Goal: Task Accomplishment & Management: Use online tool/utility

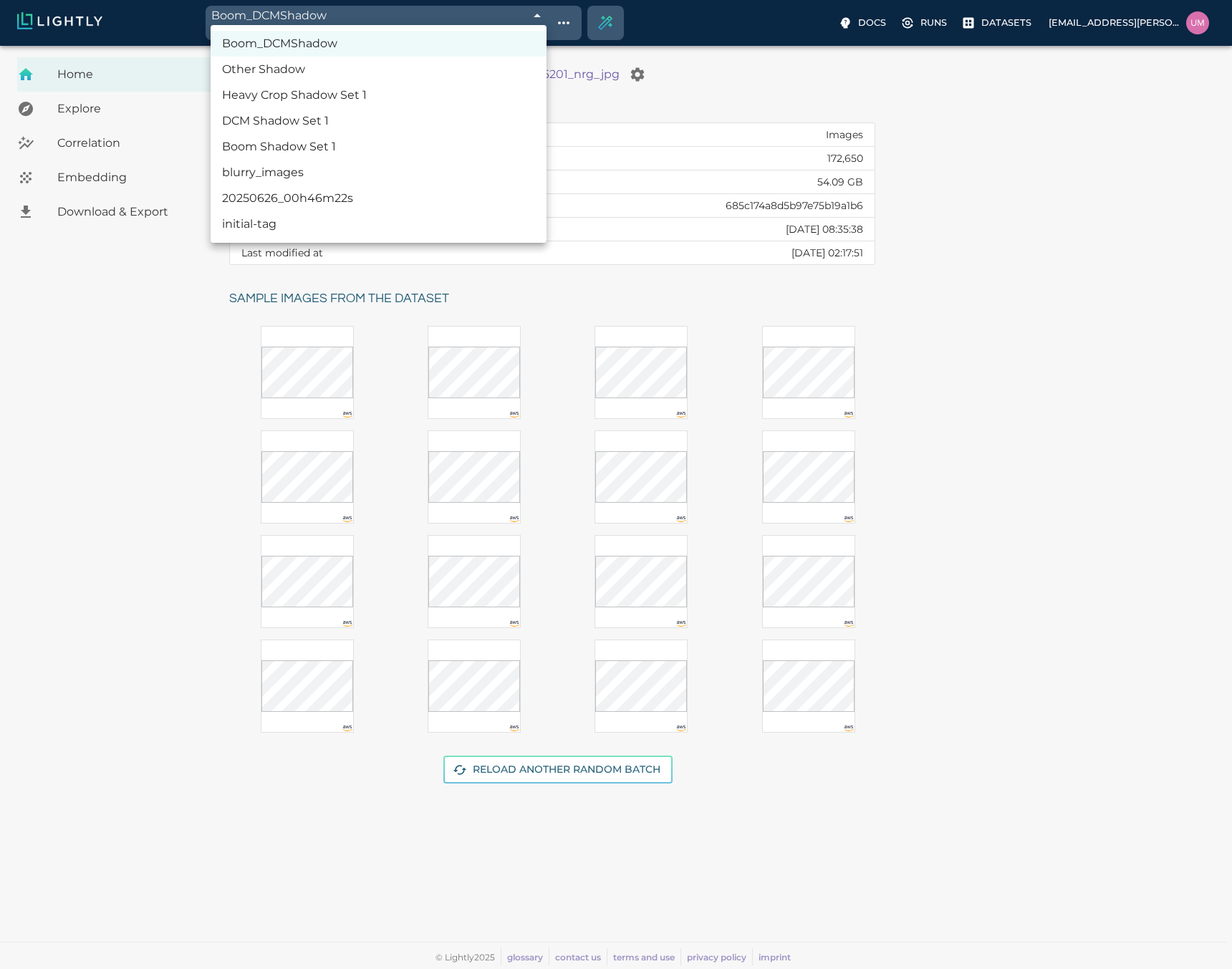
click at [300, 46] on body "Boom_DCMShadow 68be4fd09ddfbf2753f7cfd2 Working with 370 / 370 of initially 172…" at bounding box center [616, 507] width 1232 height 923
click at [624, 86] on div at bounding box center [616, 484] width 1232 height 969
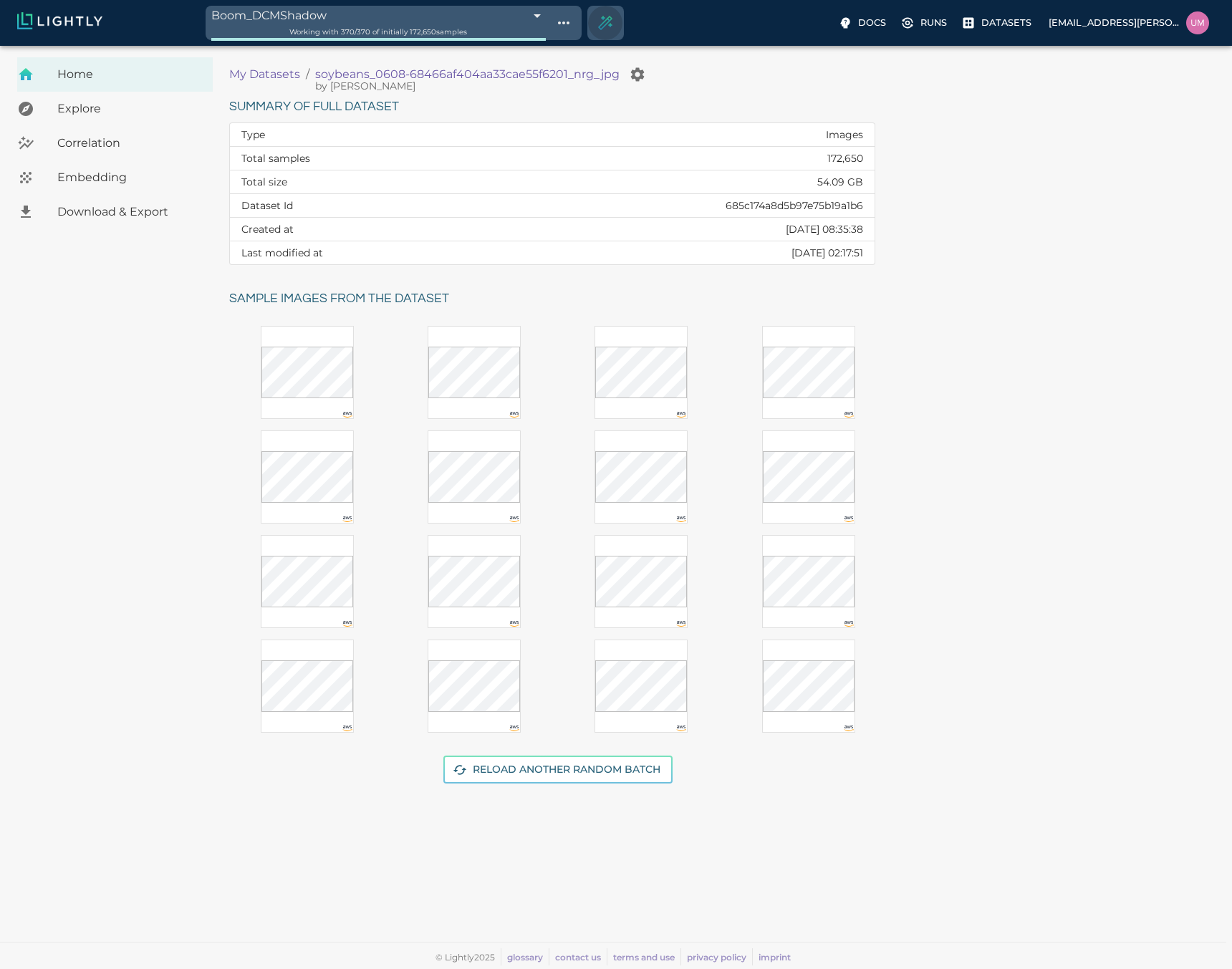
click at [603, 31] on button "Create selection" at bounding box center [604, 22] width 34 height 34
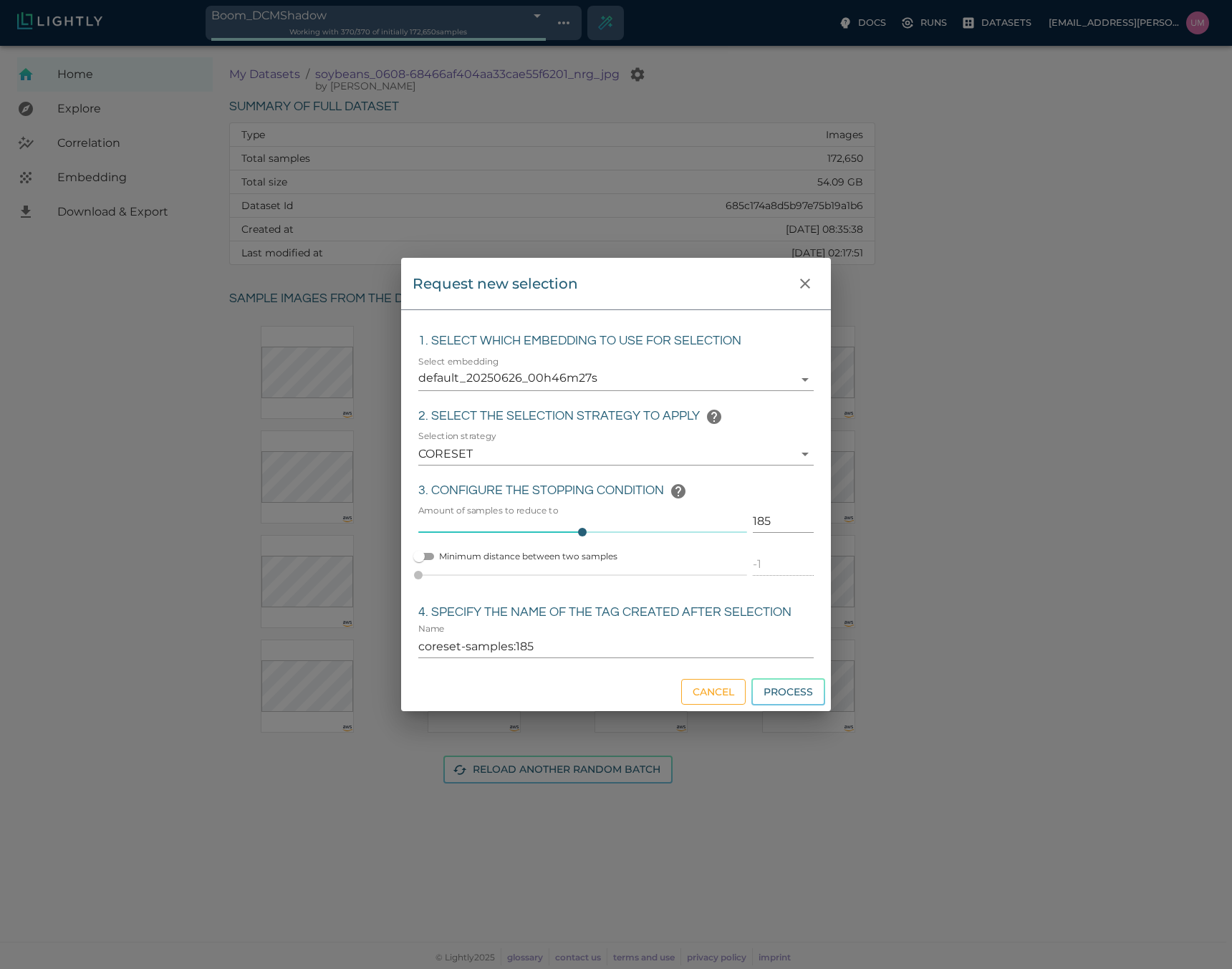
click at [700, 686] on button "Cancel" at bounding box center [713, 692] width 64 height 26
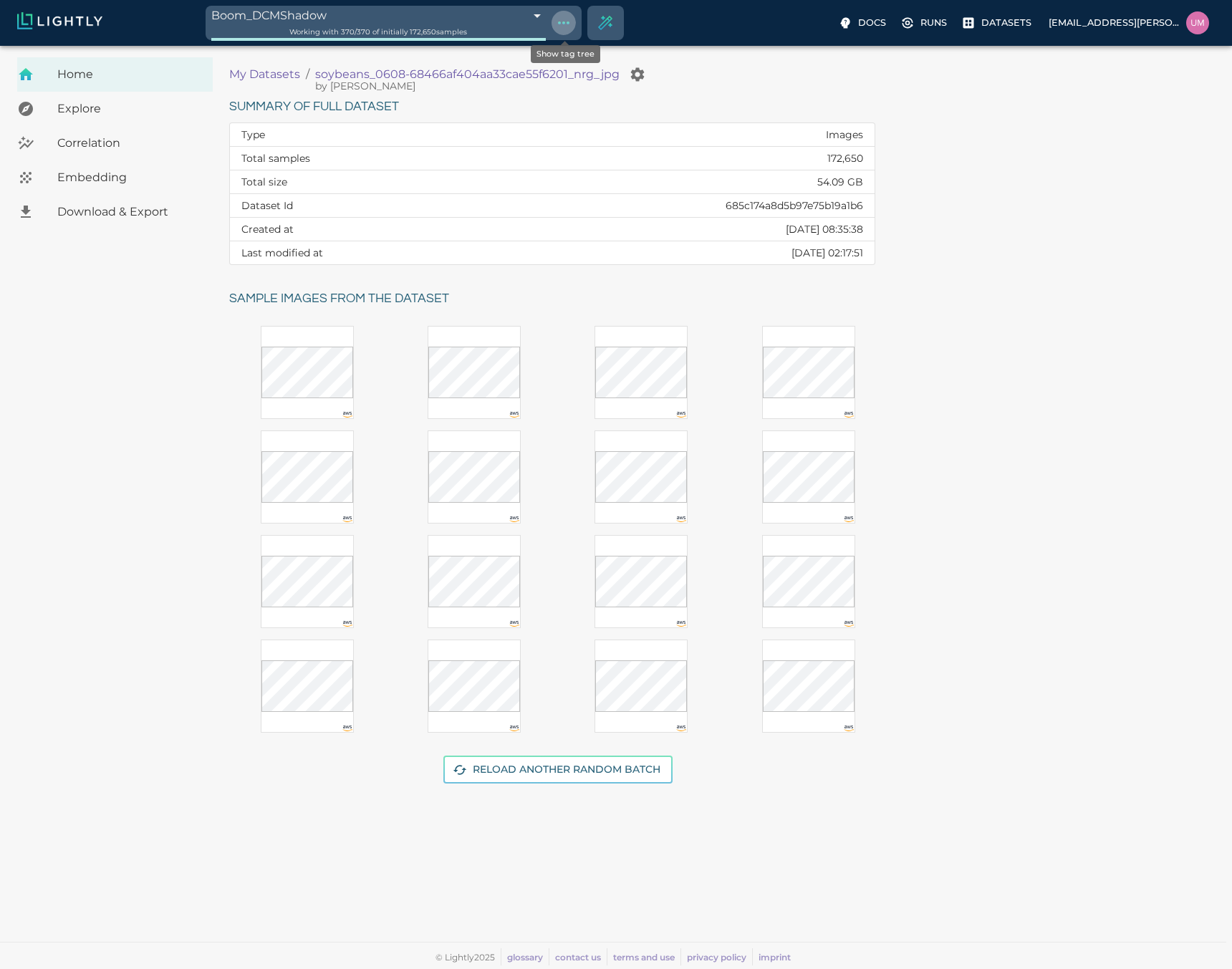
click at [561, 30] on icon "Show tag tree" at bounding box center [564, 23] width 17 height 17
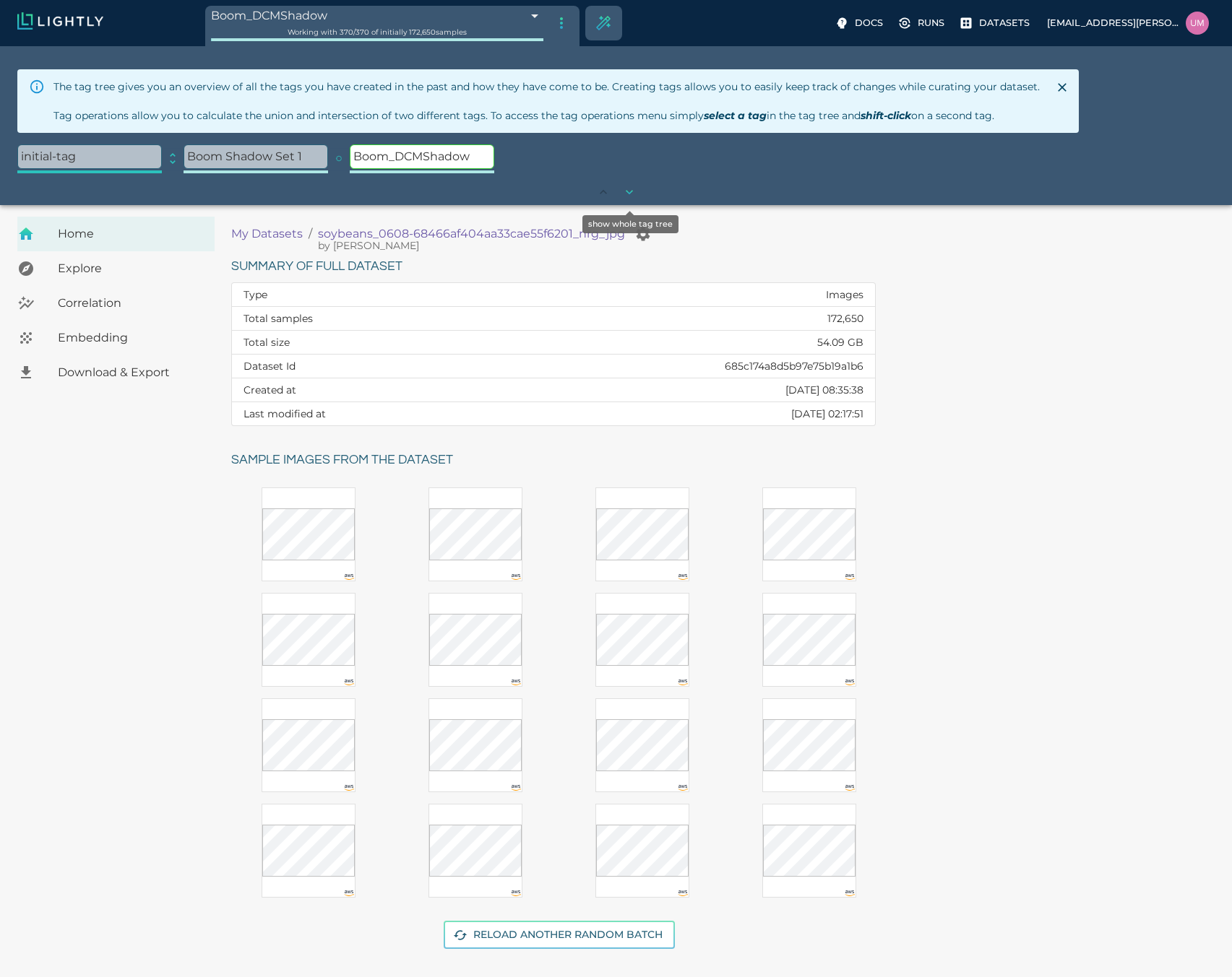
click at [627, 190] on icon "show whole tag tree" at bounding box center [629, 192] width 15 height 15
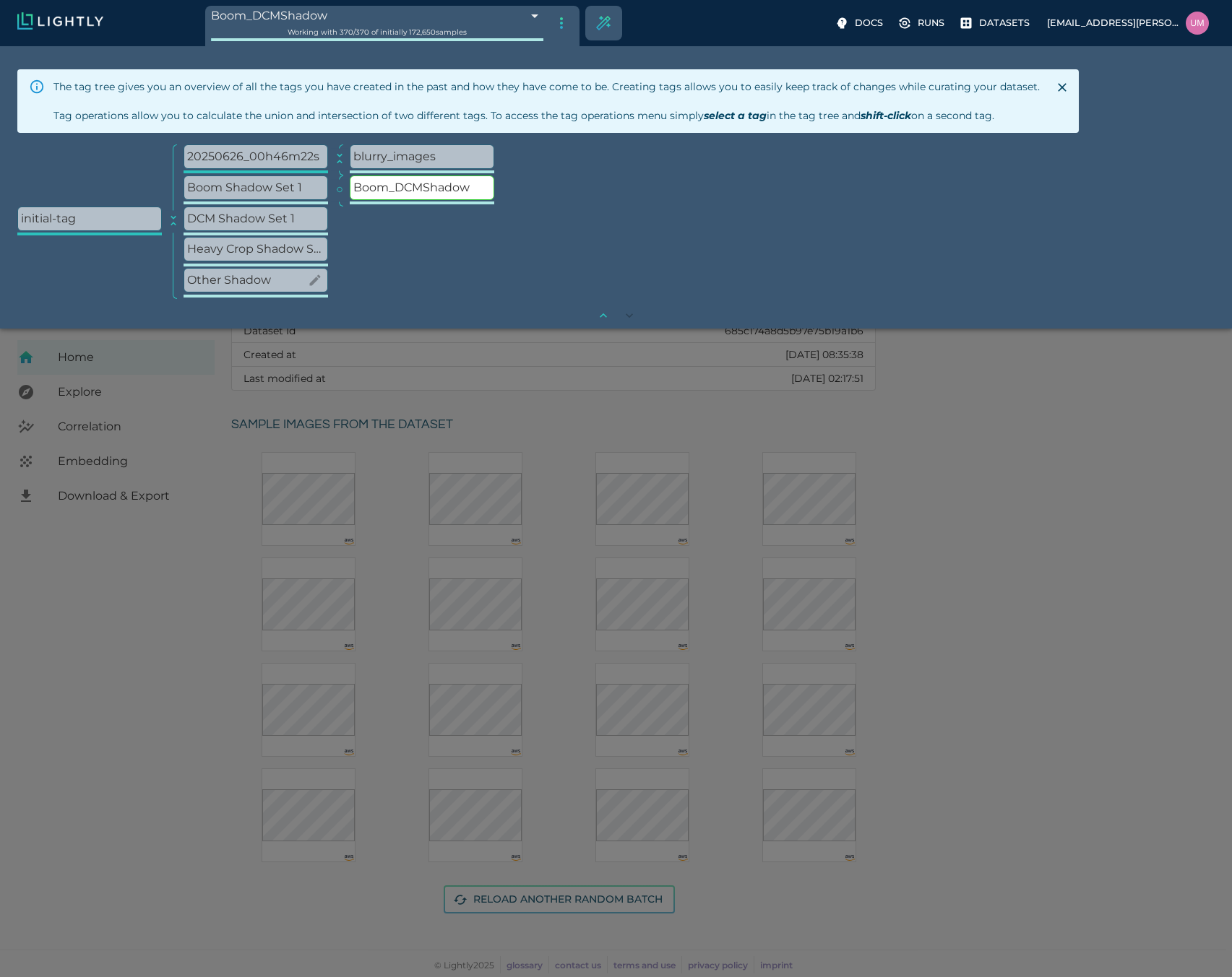
scroll to position [73, 0]
click at [247, 249] on p "Heavy Crop Shadow Set 1" at bounding box center [256, 250] width 143 height 24
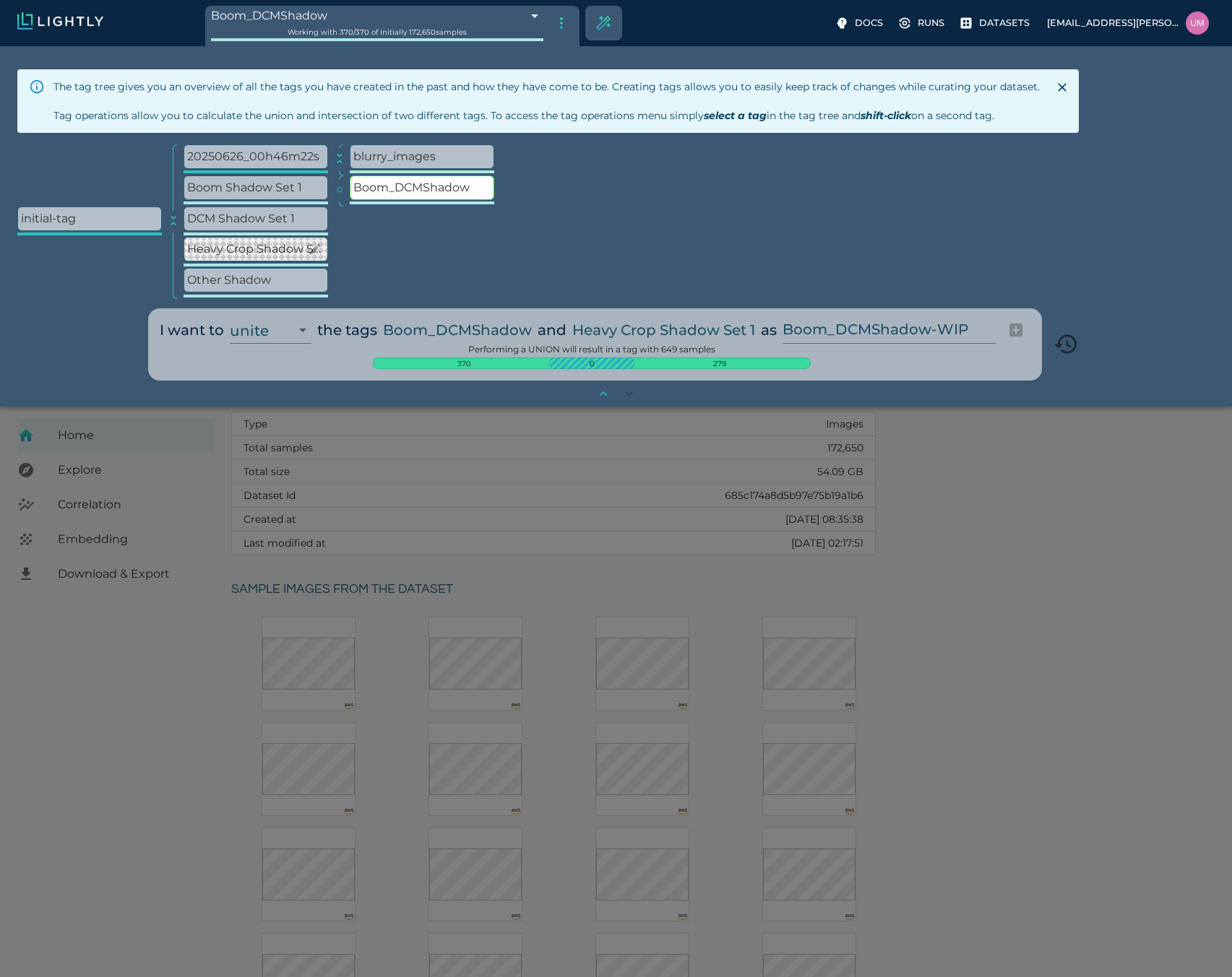
scroll to position [150, 0]
click at [874, 327] on input "Boom_DCMShadow-WIP" at bounding box center [886, 330] width 208 height 27
type input "Boom_DCM_HeavyCropShadow"
type input "68c0ae66de19f9d88f1de19d"
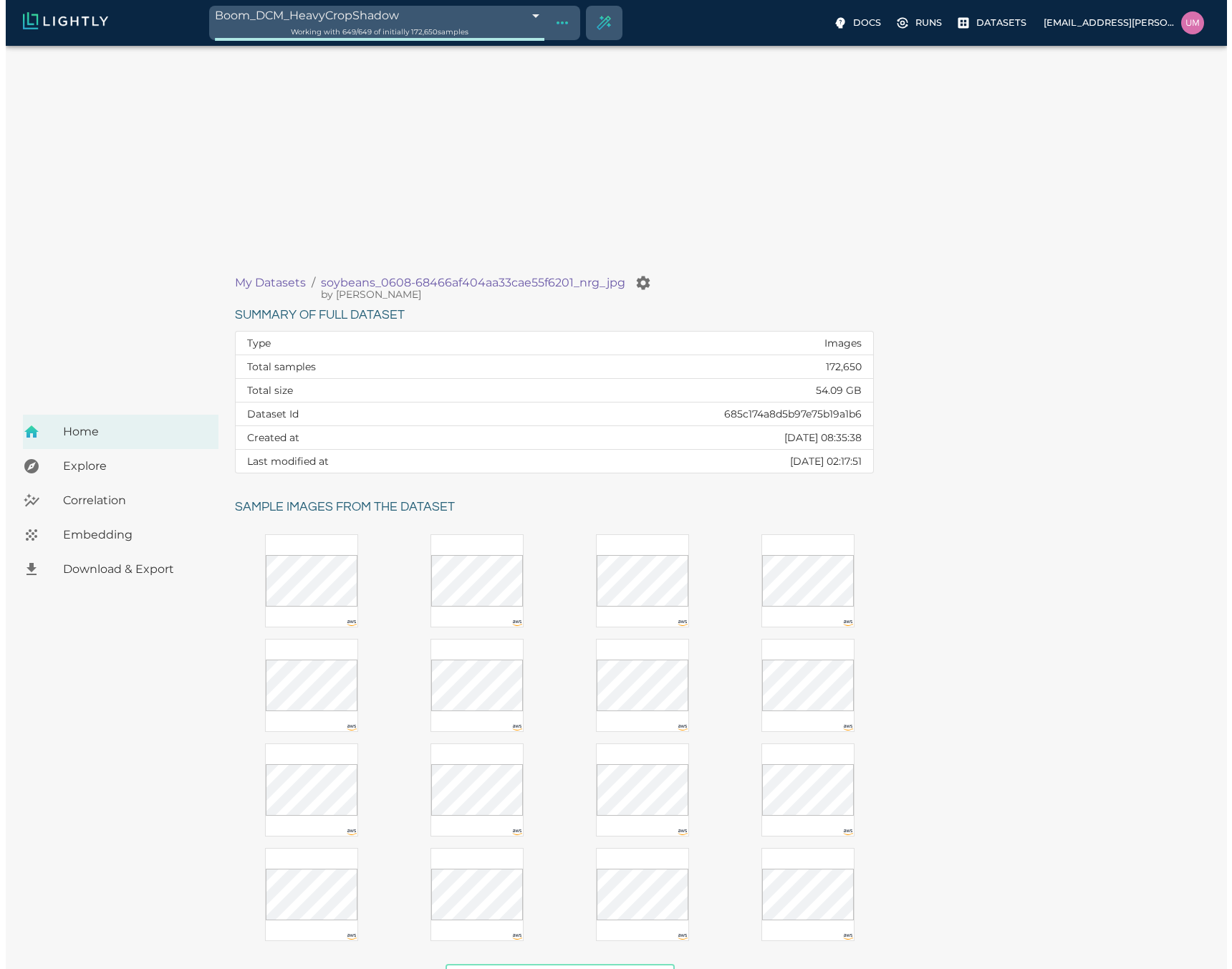
scroll to position [0, 0]
